Goal: Navigation & Orientation: Find specific page/section

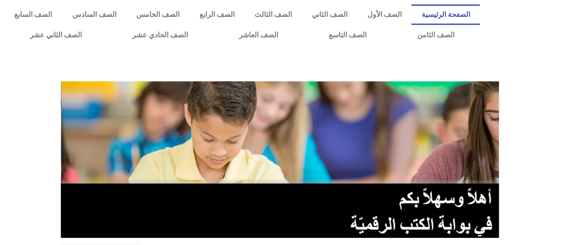
scroll to position [267, 0]
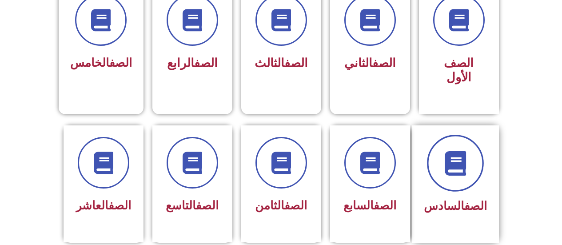
click at [448, 159] on icon at bounding box center [455, 163] width 24 height 24
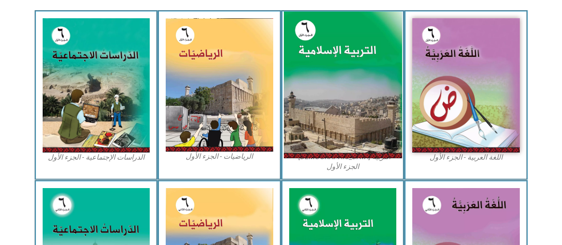
scroll to position [311, 0]
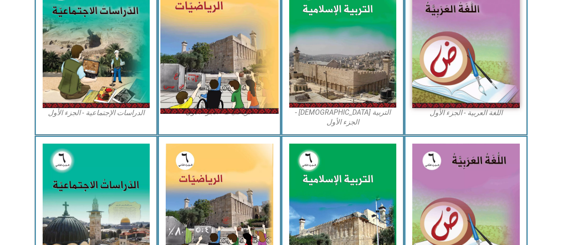
click at [212, 70] on img at bounding box center [219, 40] width 118 height 147
click at [212, 44] on img at bounding box center [219, 40] width 118 height 147
click at [213, 46] on img at bounding box center [219, 40] width 118 height 147
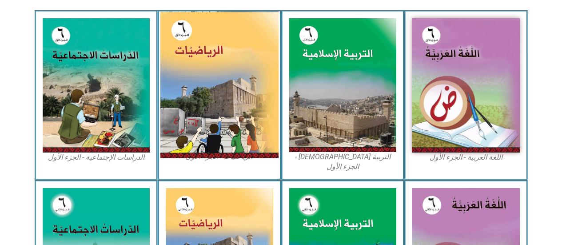
click at [254, 123] on img at bounding box center [219, 85] width 118 height 147
click at [253, 122] on img at bounding box center [219, 85] width 118 height 147
click at [253, 121] on img at bounding box center [219, 85] width 118 height 147
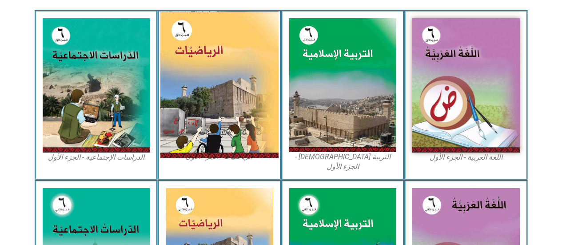
click at [253, 122] on img at bounding box center [219, 85] width 118 height 147
click at [252, 120] on img at bounding box center [219, 85] width 118 height 147
click at [252, 121] on img at bounding box center [219, 85] width 118 height 147
click at [251, 124] on img at bounding box center [219, 85] width 118 height 147
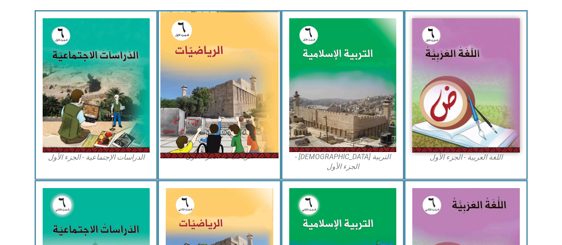
click at [251, 125] on img at bounding box center [219, 85] width 118 height 147
click at [216, 116] on img at bounding box center [219, 85] width 118 height 147
